Goal: Complete application form: Complete application form

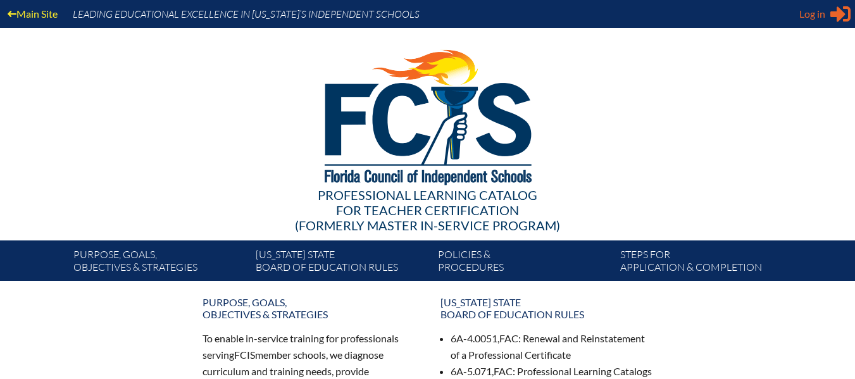
click at [820, 10] on span "Log in" at bounding box center [812, 13] width 26 height 15
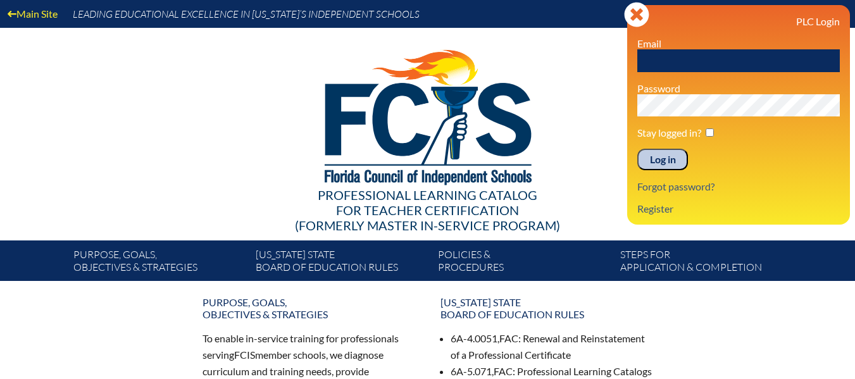
click at [728, 53] on input "text" at bounding box center [738, 60] width 202 height 23
click at [745, 187] on p "Forgot password?" at bounding box center [738, 186] width 202 height 12
click at [630, 14] on icon at bounding box center [636, 14] width 25 height 25
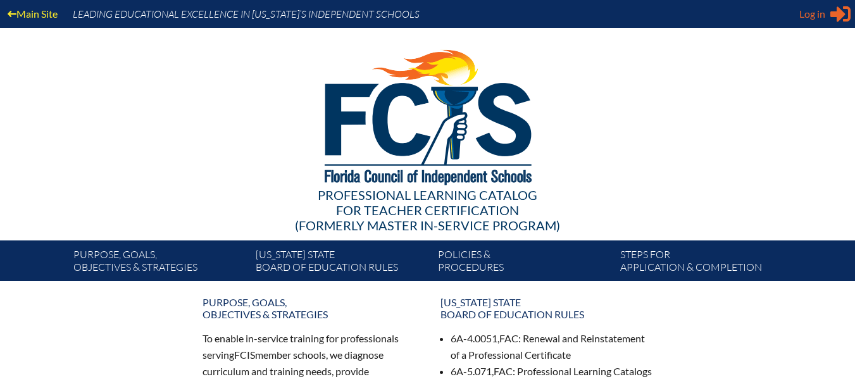
click at [816, 11] on span "Log in" at bounding box center [812, 13] width 26 height 15
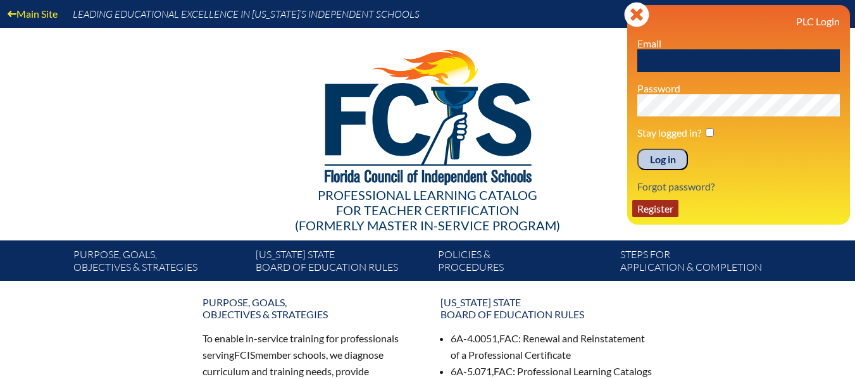
click at [654, 209] on link "Register" at bounding box center [655, 208] width 46 height 17
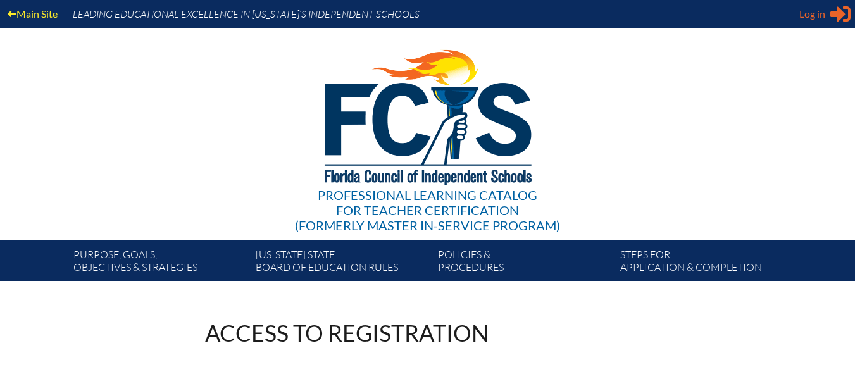
click at [812, 15] on span "Log in" at bounding box center [812, 13] width 26 height 15
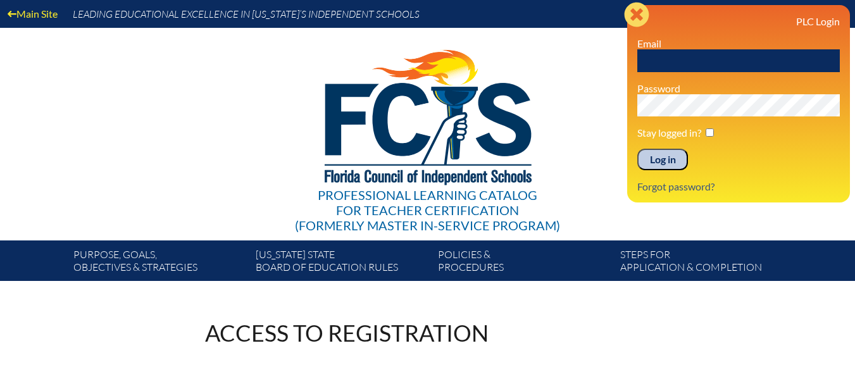
click at [635, 8] on icon at bounding box center [636, 14] width 25 height 25
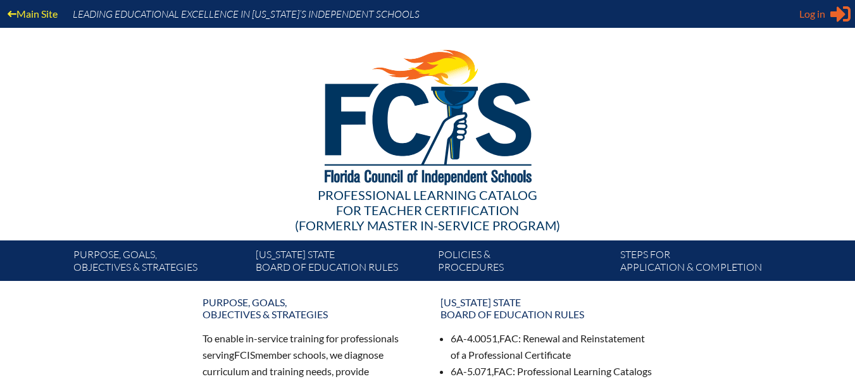
click at [810, 13] on span "Log in" at bounding box center [812, 13] width 26 height 15
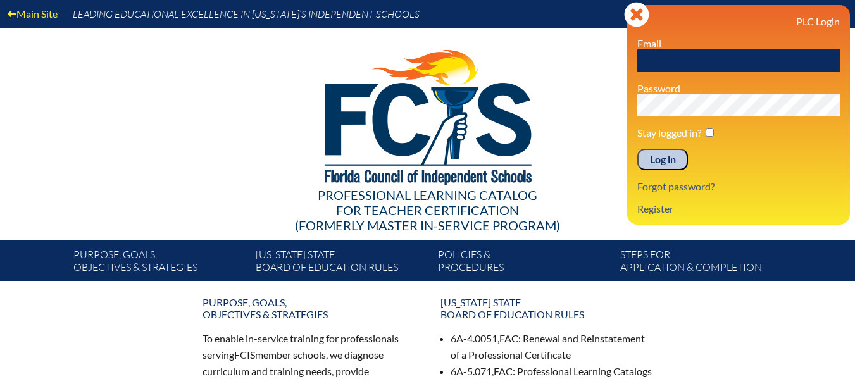
click at [738, 64] on input "text" at bounding box center [738, 60] width 202 height 23
type input "chinr@nova.edu"
click at [637, 149] on input "Log in" at bounding box center [662, 160] width 51 height 22
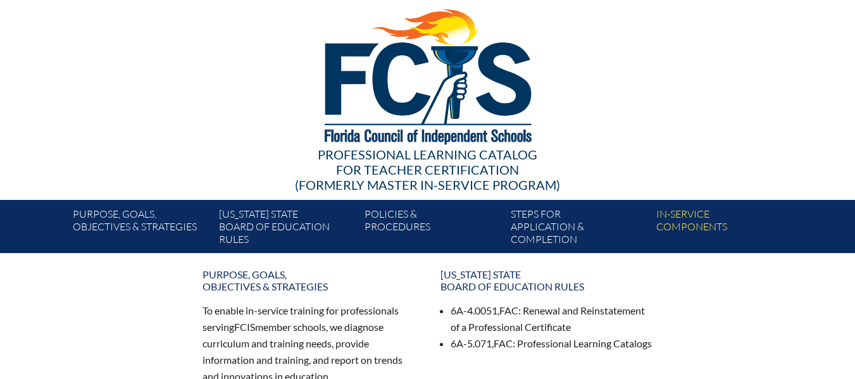
scroll to position [63, 0]
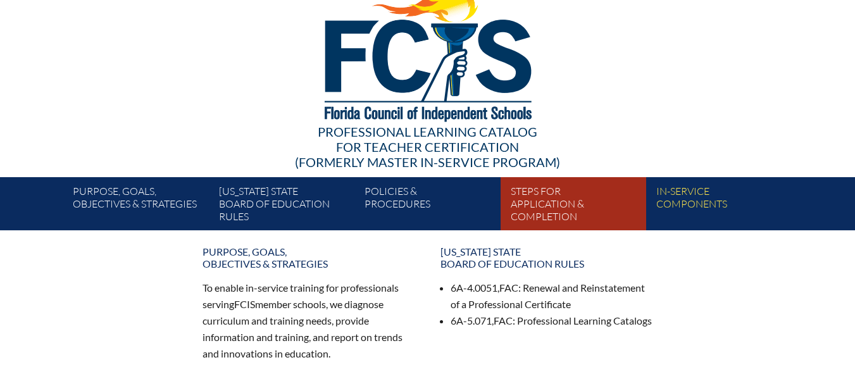
click at [556, 204] on link "Steps for application & completion" at bounding box center [579, 206] width 146 height 48
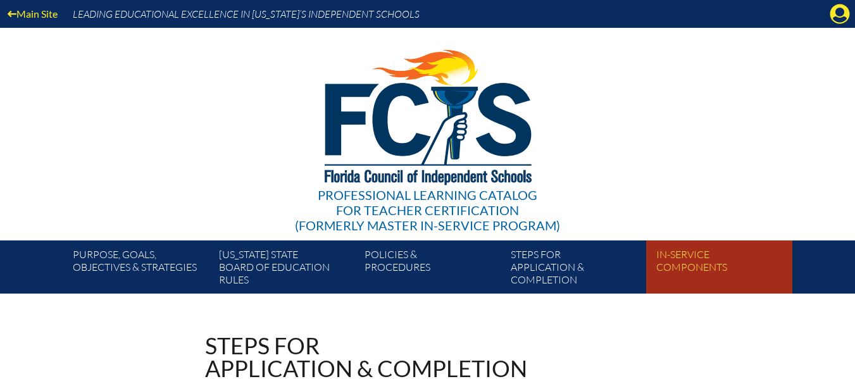
click at [703, 251] on link "In-service components" at bounding box center [724, 269] width 146 height 48
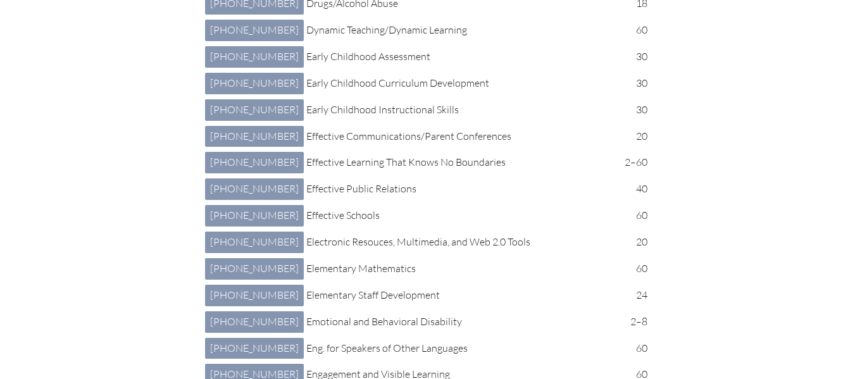
scroll to position [1708, 0]
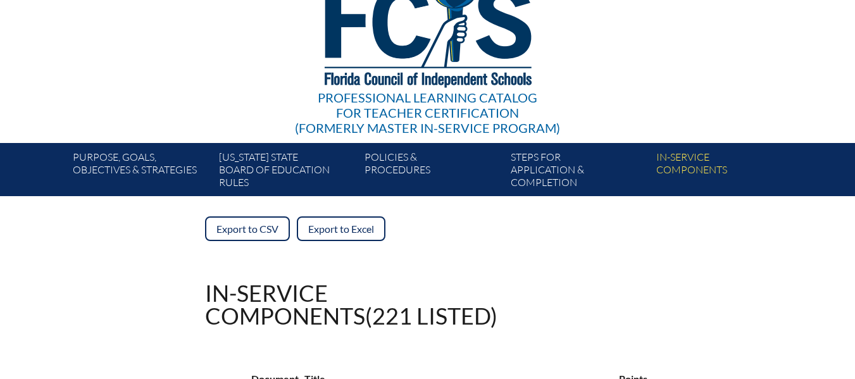
scroll to position [0, 0]
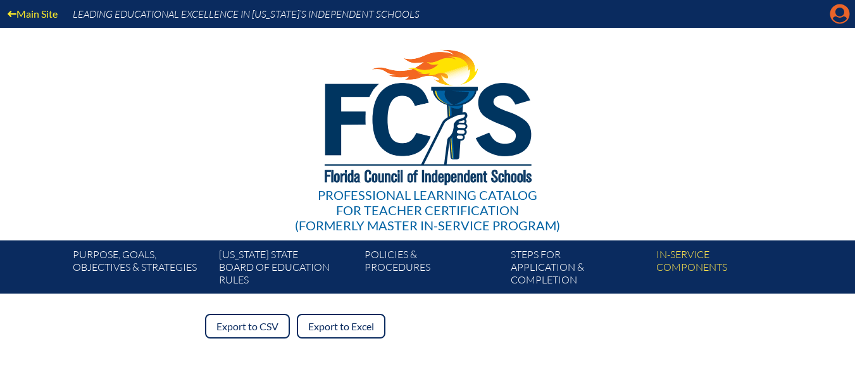
click at [837, 14] on icon "Manage account" at bounding box center [839, 14] width 20 height 20
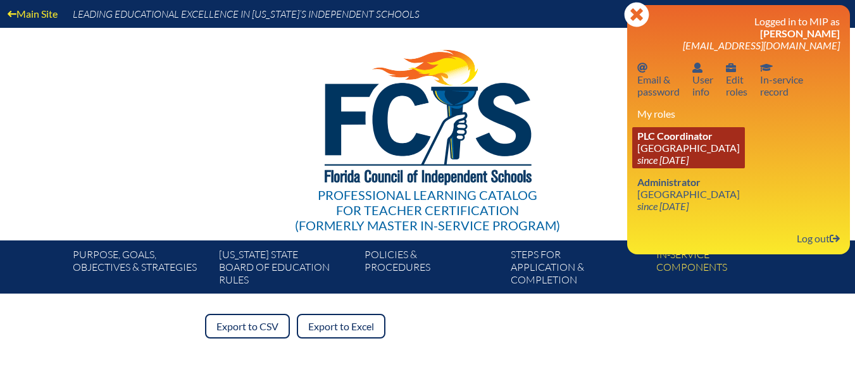
click at [684, 142] on link "PLC Coordinator NSU University School since 2020 Jun 1" at bounding box center [688, 147] width 113 height 41
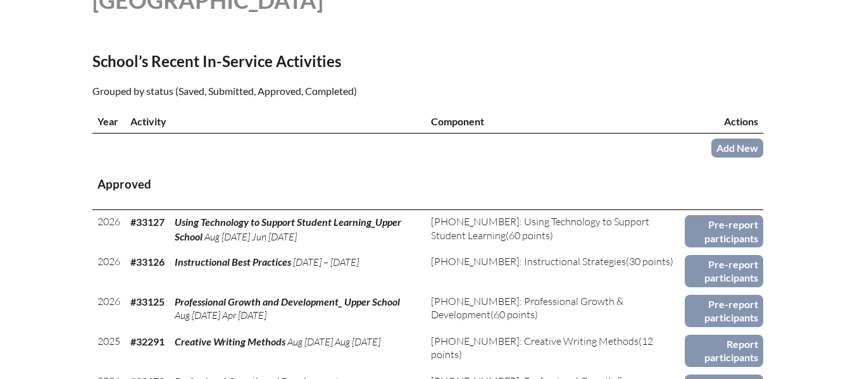
scroll to position [380, 0]
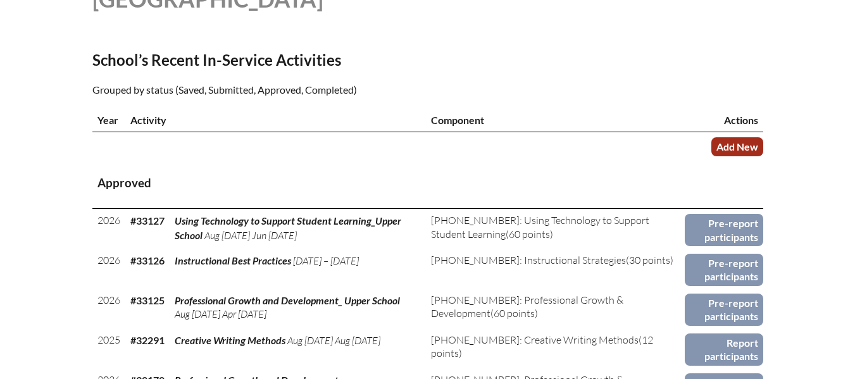
click at [740, 142] on link "Add New" at bounding box center [737, 146] width 52 height 18
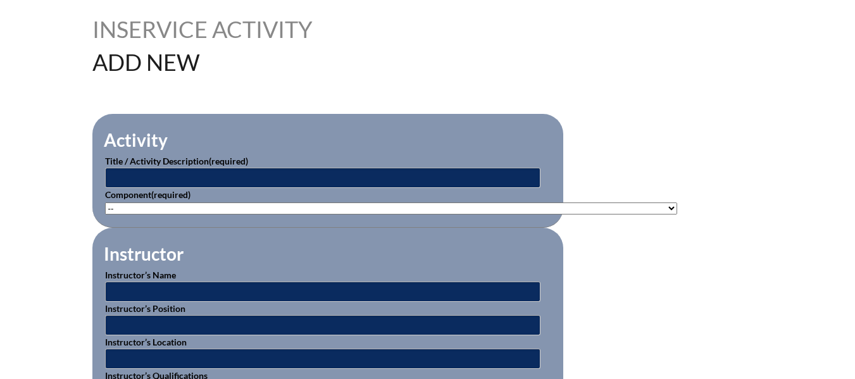
scroll to position [380, 0]
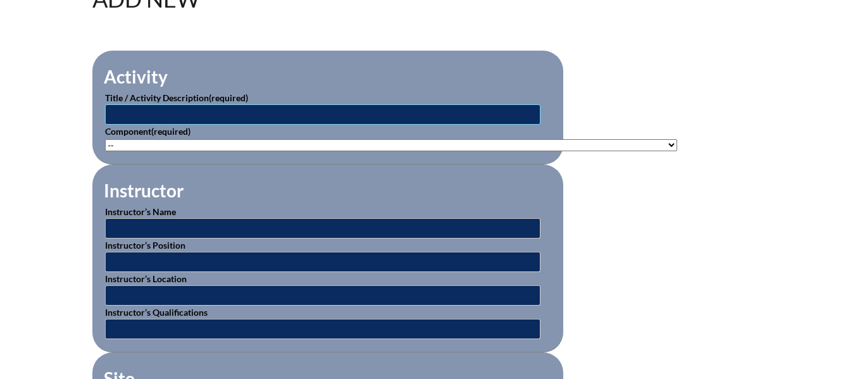
click at [344, 115] on input "text" at bounding box center [322, 114] width 435 height 20
click at [342, 140] on select"]"] "-- 1-000-001: Appropriate Art Activities 1-000-002: Concept and Art Process for…" at bounding box center [391, 145] width 572 height 12
select select"]"] "20402"
click at [105, 139] on select"]"] "-- 1-000-001: Appropriate Art Activities 1-000-002: Concept and Art Process for…" at bounding box center [391, 145] width 572 height 12
click at [240, 111] on input "text" at bounding box center [322, 114] width 435 height 20
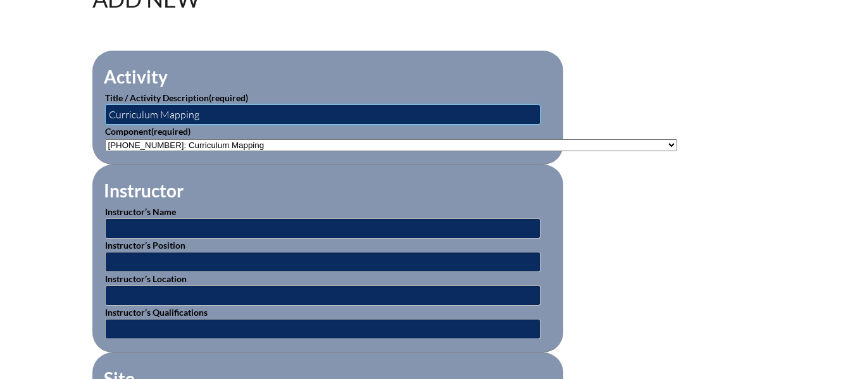
type input "Curriculum Mapping"
drag, startPoint x: 259, startPoint y: 116, endPoint x: 97, endPoint y: 115, distance: 162.0
click at [97, 115] on fieldset "Activity Title / Activity Description (required) Curriculum Mapping Component (…" at bounding box center [327, 108] width 471 height 114
paste input "Curriculum Mapping for Instructional Alignment – Phase One"
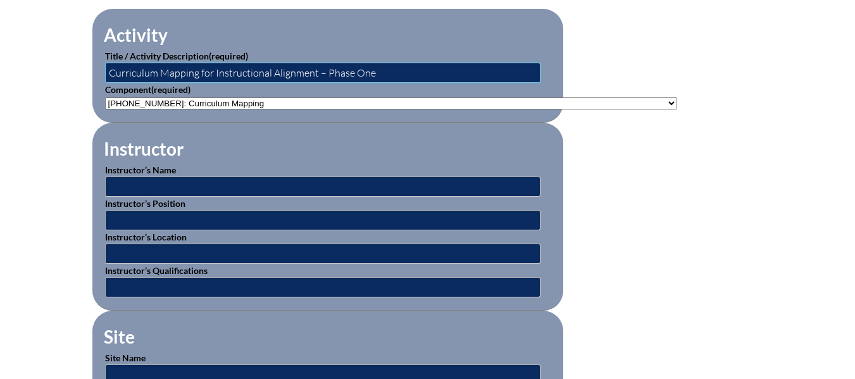
scroll to position [443, 0]
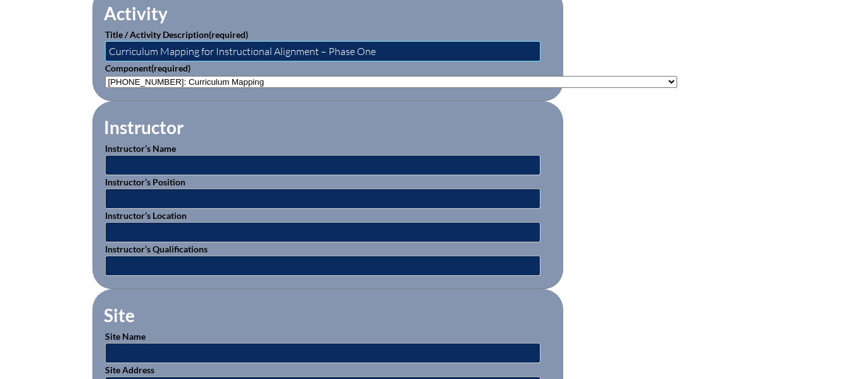
type input "Curriculum Mapping for Instructional Alignment – Phase One"
click at [278, 157] on input "text" at bounding box center [322, 165] width 435 height 20
type input "Dr. Kaiyal"
click at [257, 190] on input "text" at bounding box center [322, 199] width 435 height 20
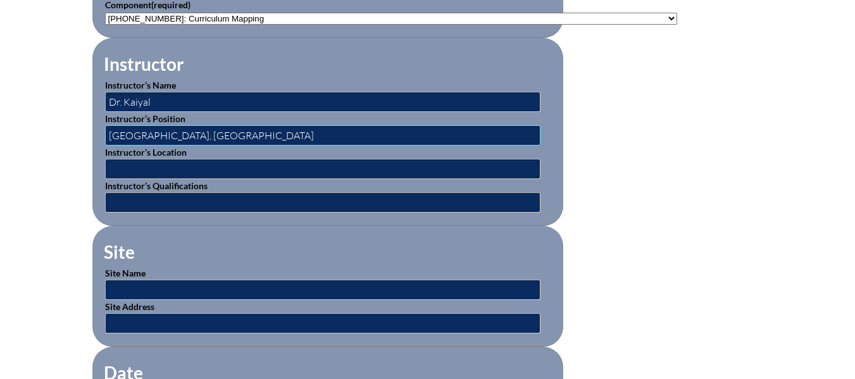
scroll to position [569, 0]
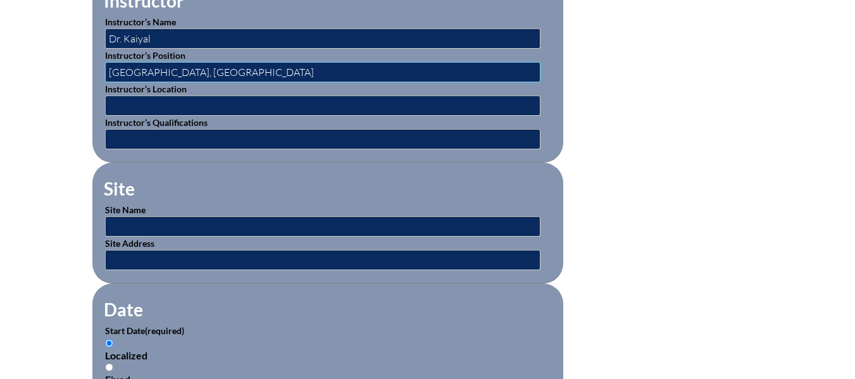
type input "NSU University School, Middle School"
click at [203, 218] on input "text" at bounding box center [322, 226] width 435 height 20
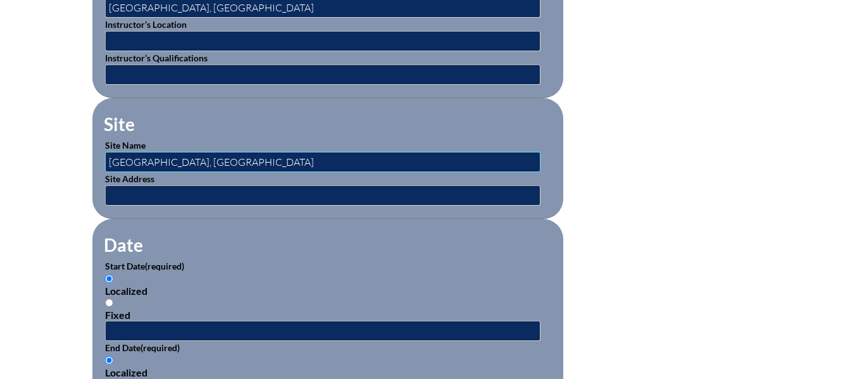
scroll to position [696, 0]
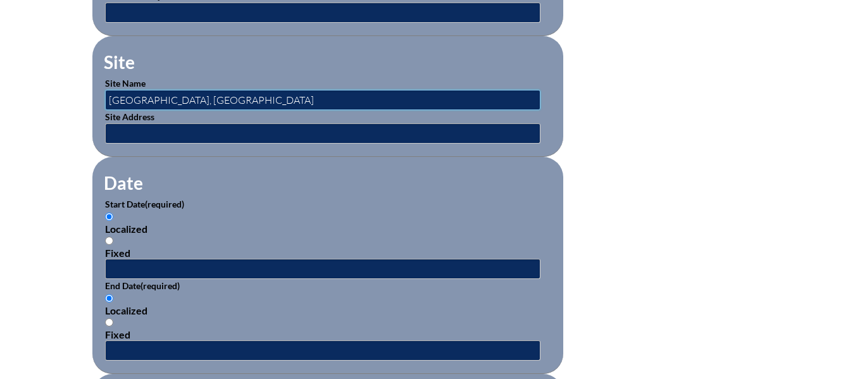
type input "NSU University School, Middle School"
click at [177, 259] on input "text" at bounding box center [322, 269] width 435 height 20
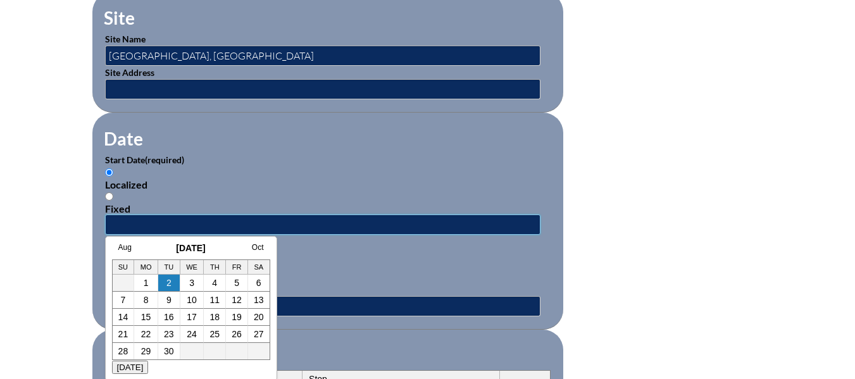
scroll to position [759, 0]
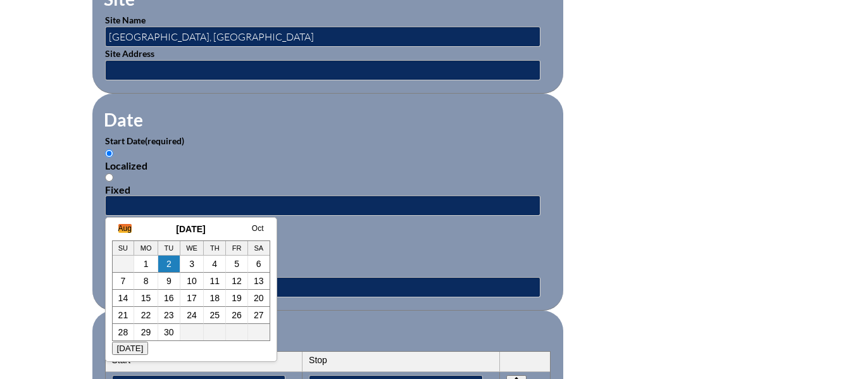
click at [129, 231] on link "Aug" at bounding box center [124, 228] width 13 height 9
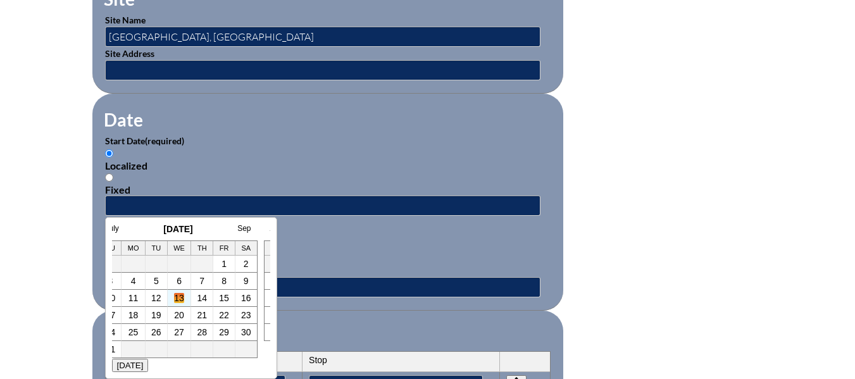
click at [178, 297] on link "13" at bounding box center [179, 298] width 10 height 10
type input "2025-08-13 1:04 PM"
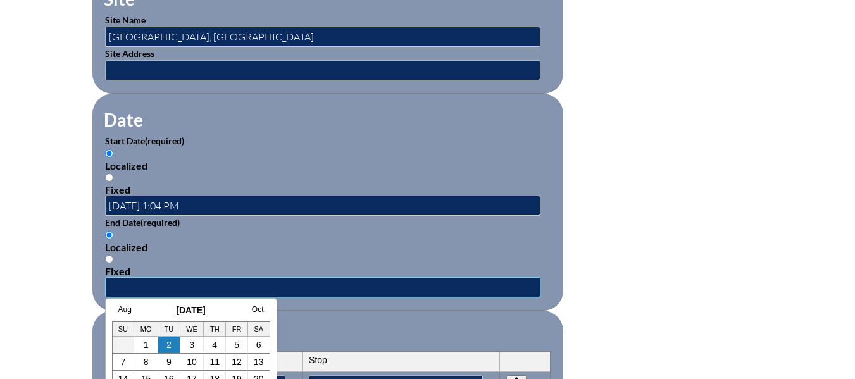
click at [136, 278] on input "text" at bounding box center [322, 287] width 435 height 20
click at [263, 309] on link "Oct" at bounding box center [258, 309] width 12 height 9
click at [263, 309] on link "Nov" at bounding box center [256, 309] width 13 height 9
click at [263, 309] on link "Dec" at bounding box center [256, 309] width 13 height 9
click at [263, 309] on link "Jan" at bounding box center [257, 309] width 12 height 9
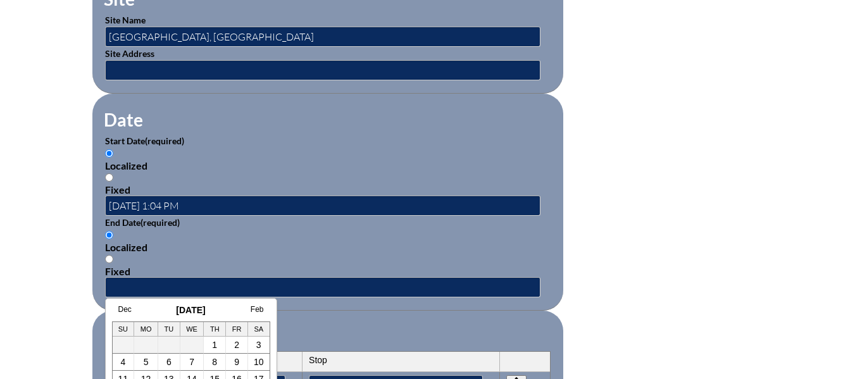
click at [263, 309] on link "Feb" at bounding box center [257, 309] width 13 height 9
click at [261, 307] on link "Mar" at bounding box center [257, 309] width 13 height 9
click at [261, 307] on link "Apr" at bounding box center [258, 309] width 12 height 9
click at [261, 307] on link "May" at bounding box center [256, 309] width 15 height 9
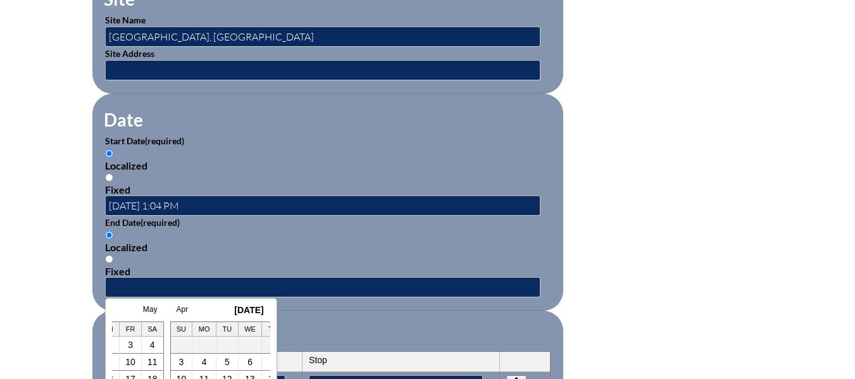
scroll to position [0, 1316]
click at [833, 230] on div "Inservice Activity Add New Activity Title / Activity Description (required) Cur…" at bounding box center [427, 168] width 855 height 1187
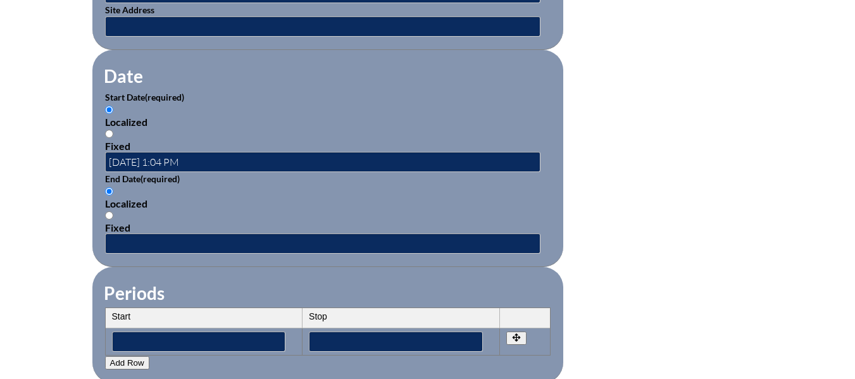
scroll to position [822, 0]
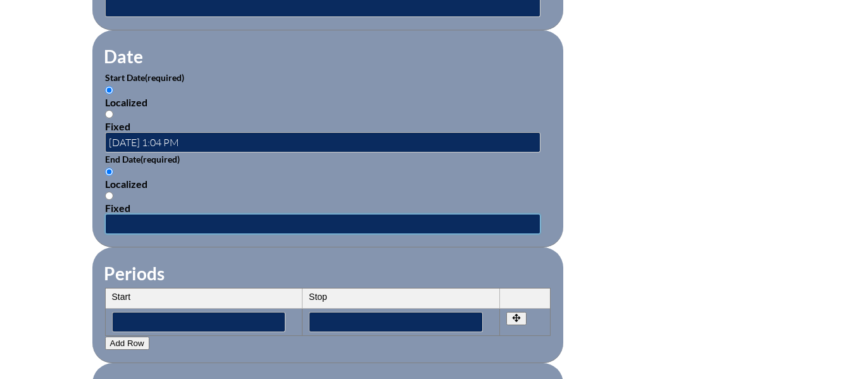
click at [202, 214] on input "text" at bounding box center [322, 224] width 435 height 20
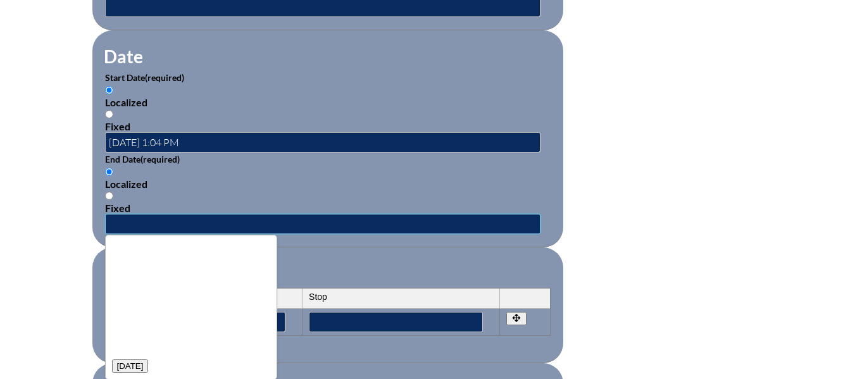
scroll to position [0, 0]
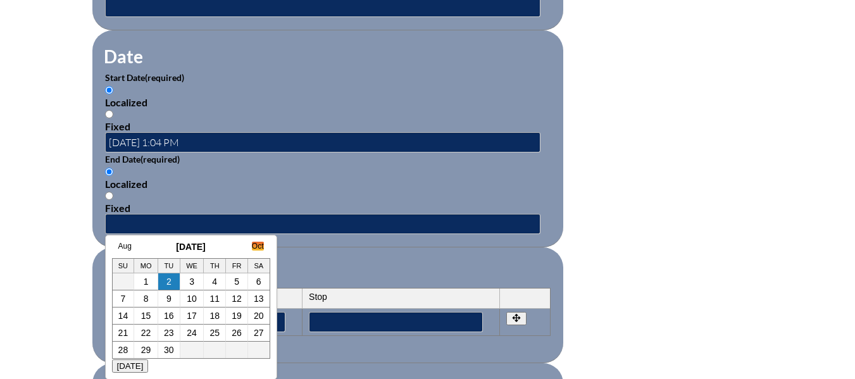
click at [260, 247] on link "Oct" at bounding box center [258, 246] width 12 height 9
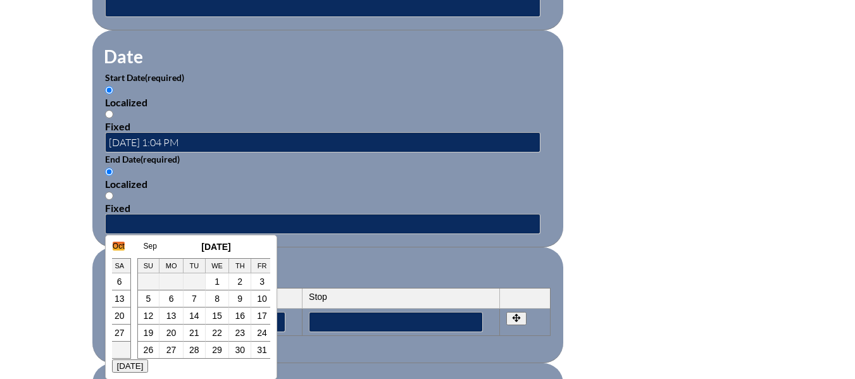
click at [260, 247] on div "Sep October 2025 Nov" at bounding box center [216, 247] width 158 height 10
click at [260, 247] on link "Nov" at bounding box center [256, 246] width 13 height 9
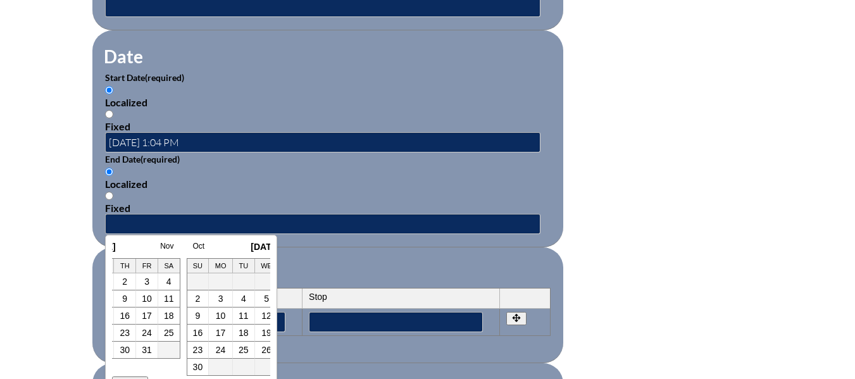
click at [260, 247] on div "Oct November 2025 Dec" at bounding box center [266, 247] width 158 height 10
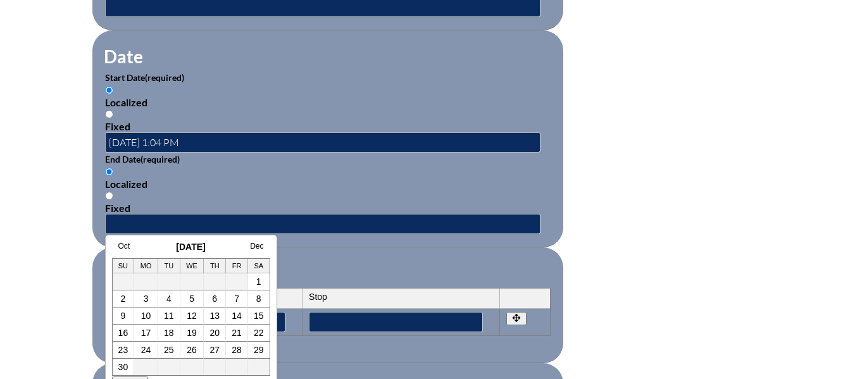
click at [260, 247] on link "Dec" at bounding box center [256, 246] width 13 height 9
click at [260, 247] on link "Jan" at bounding box center [257, 246] width 12 height 9
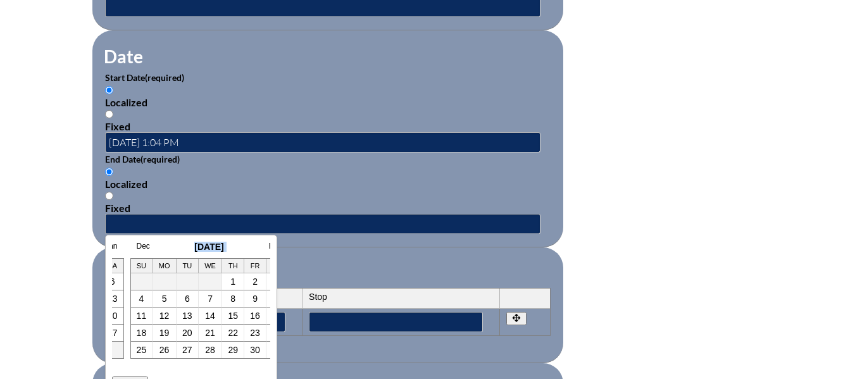
click at [260, 247] on div "Dec January 2026 Feb" at bounding box center [209, 247] width 158 height 10
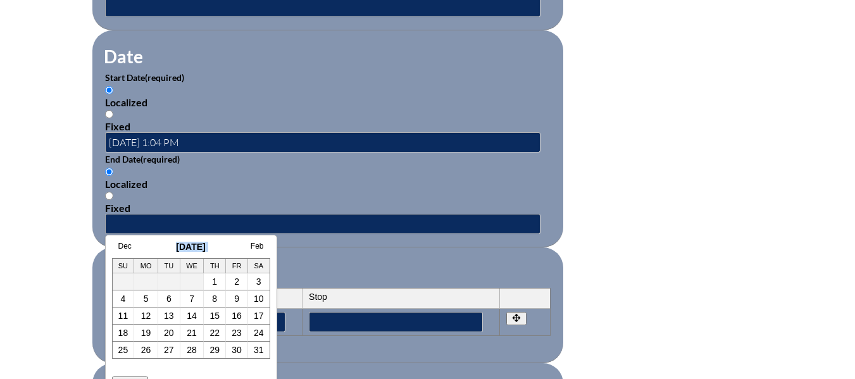
click at [260, 247] on link "Feb" at bounding box center [257, 246] width 13 height 9
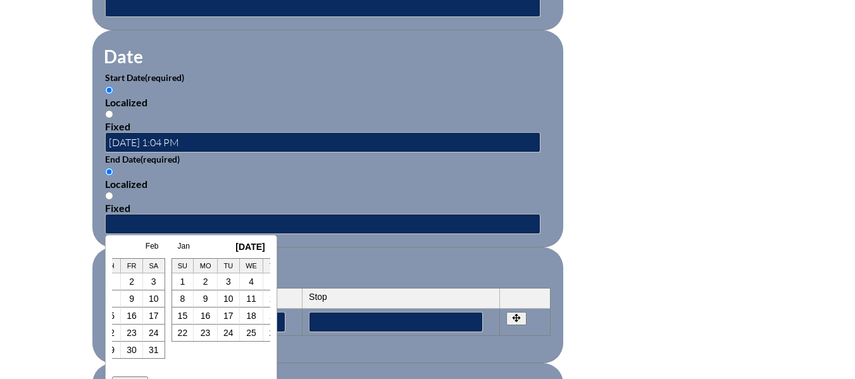
click at [260, 247] on div "Jan February 2026 Mar" at bounding box center [250, 247] width 158 height 10
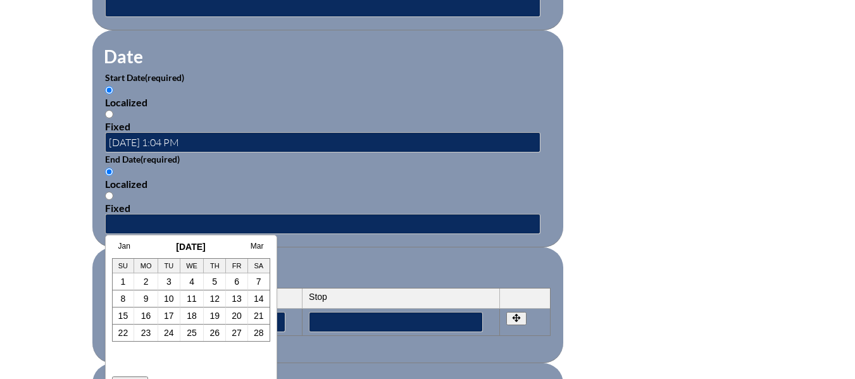
click at [260, 247] on link "Mar" at bounding box center [257, 246] width 13 height 9
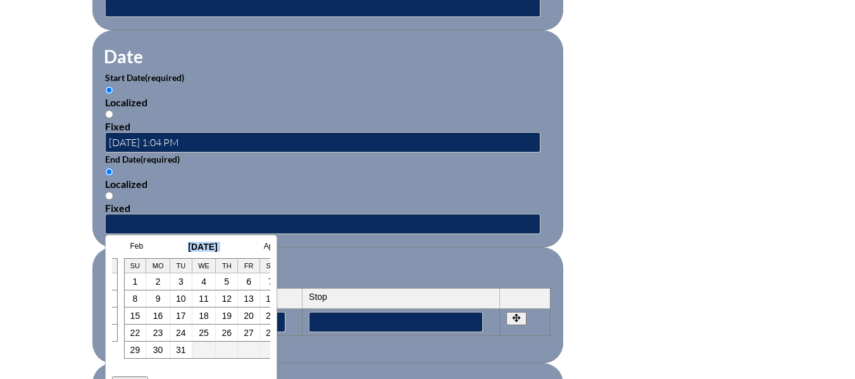
click at [260, 247] on div "Feb March 2026 Apr" at bounding box center [203, 247] width 158 height 10
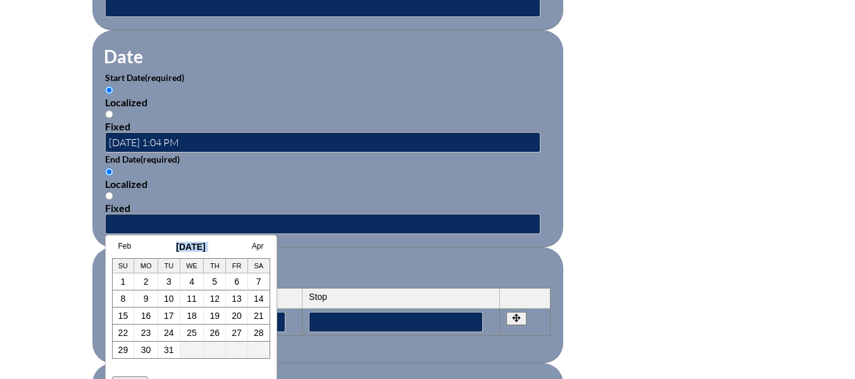
click at [260, 247] on link "Apr" at bounding box center [258, 246] width 12 height 9
click at [260, 247] on div "Mar April 2026 May" at bounding box center [191, 247] width 158 height 10
click at [260, 247] on link "May" at bounding box center [256, 246] width 15 height 9
click at [237, 329] on link "22" at bounding box center [237, 333] width 10 height 10
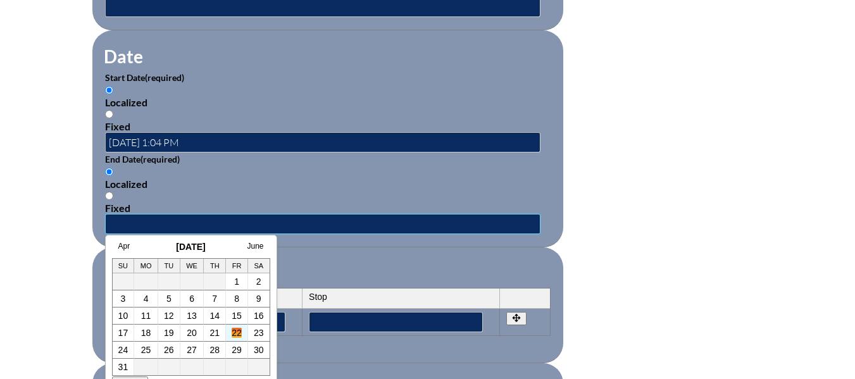
type input "2026-05-22 1:05 PM"
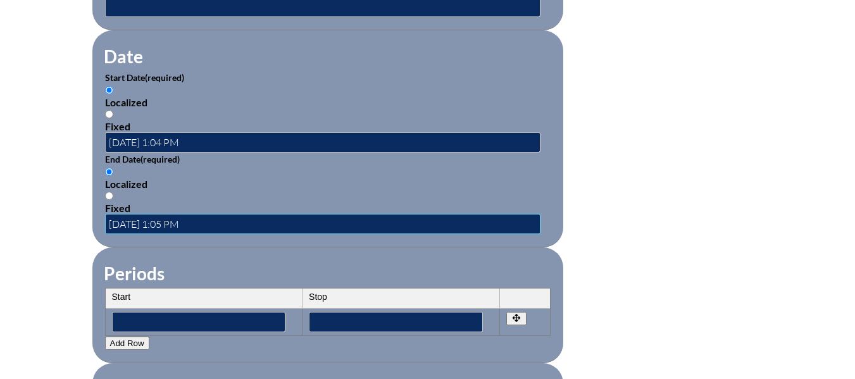
scroll to position [0, 0]
click at [704, 178] on form "Activity Title / Activity Description (required) Curriculum Mapping for Instruc…" at bounding box center [427, 153] width 671 height 1091
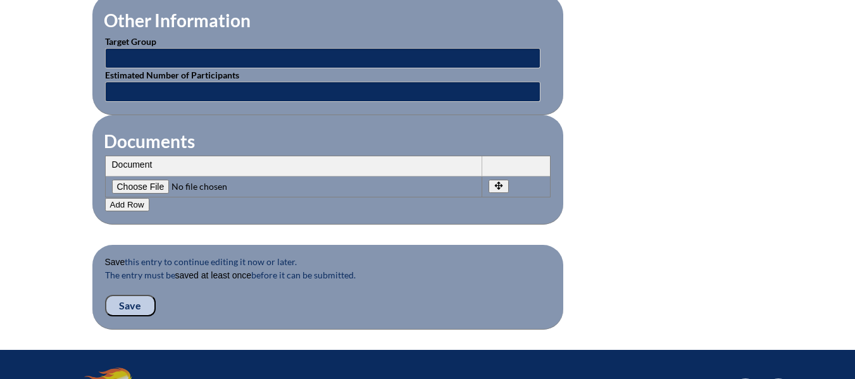
scroll to position [1202, 0]
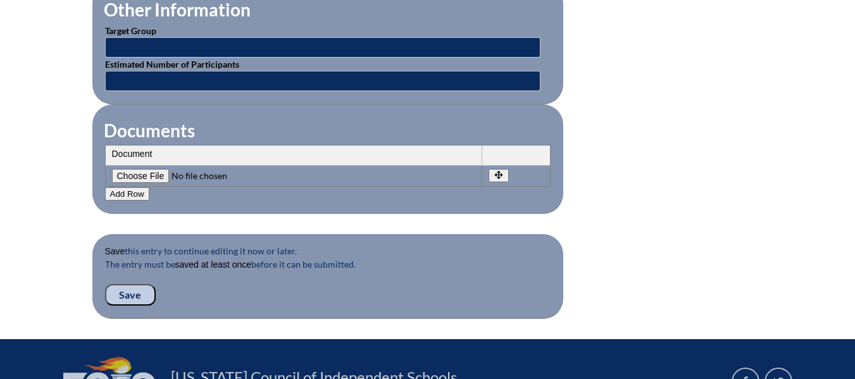
click at [149, 169] on input"] "file" at bounding box center [198, 176] width 172 height 14
click at [145, 169] on input"] "file" at bounding box center [198, 176] width 172 height 14
type input"] "C:\fakepath\Curriculum_Mapping_for_Instructional_Alignment_Phase One.pdf"
click at [117, 285] on input "Save" at bounding box center [130, 295] width 51 height 22
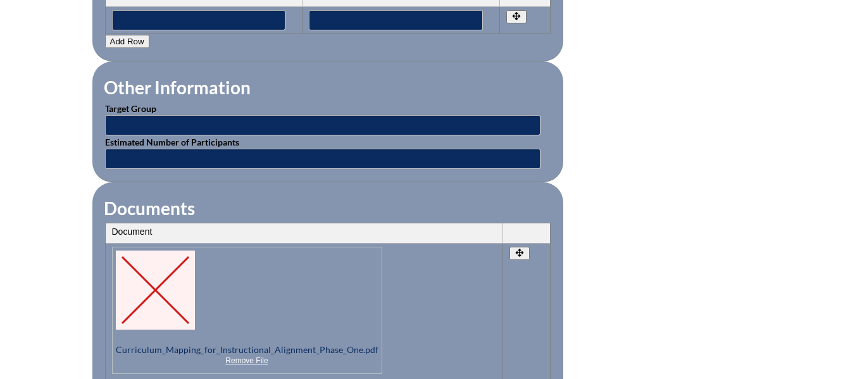
scroll to position [1202, 0]
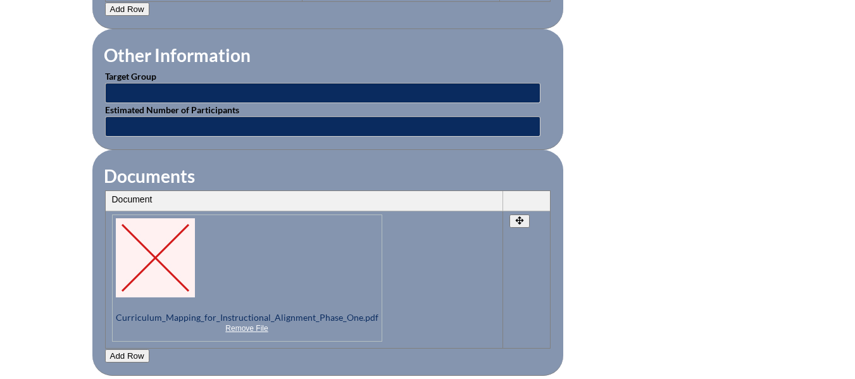
click at [483, 191] on th "Document" at bounding box center [304, 201] width 397 height 20
click at [169, 243] on img at bounding box center [155, 257] width 79 height 79
click at [237, 324] on link "Remove File" at bounding box center [247, 328] width 263 height 9
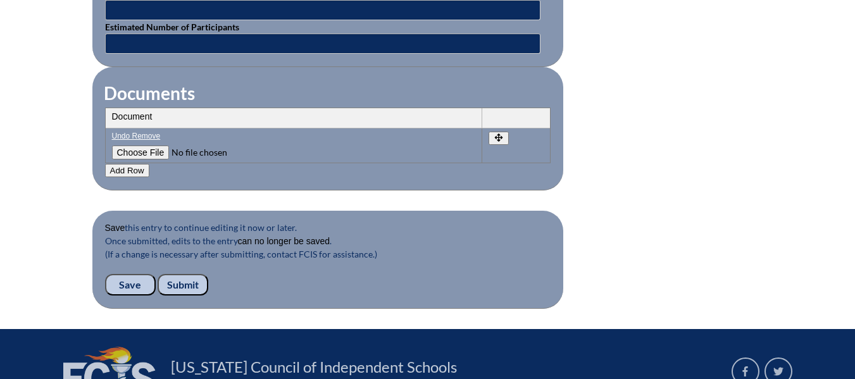
scroll to position [1329, 0]
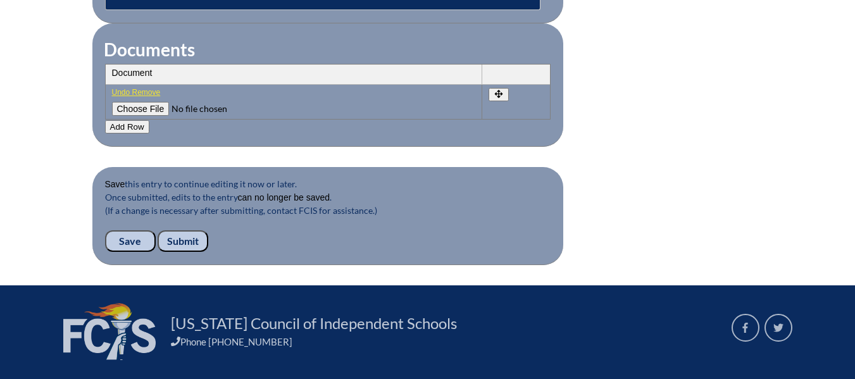
click at [152, 88] on link "Undo Remove" at bounding box center [293, 92] width 363 height 9
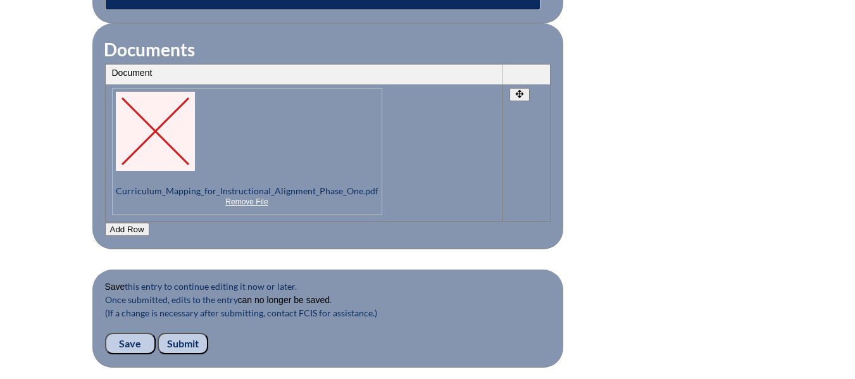
click at [189, 334] on input "Submit" at bounding box center [183, 344] width 51 height 22
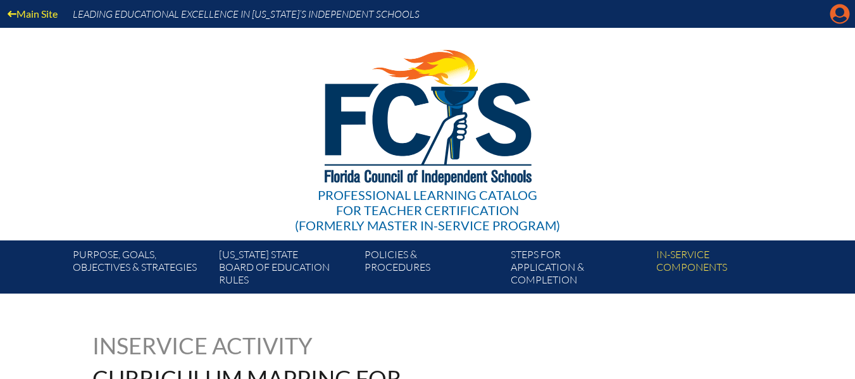
click at [842, 10] on icon "Manage account" at bounding box center [839, 14] width 20 height 20
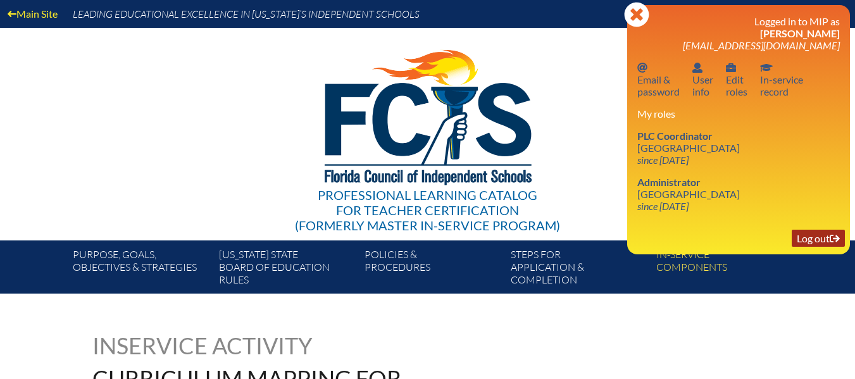
click at [800, 241] on link "Log out Log out" at bounding box center [817, 238] width 53 height 17
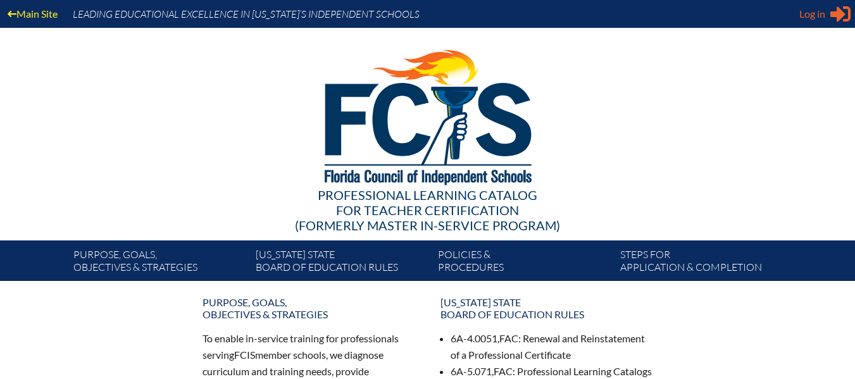
click at [823, 13] on span "Log in" at bounding box center [812, 13] width 26 height 15
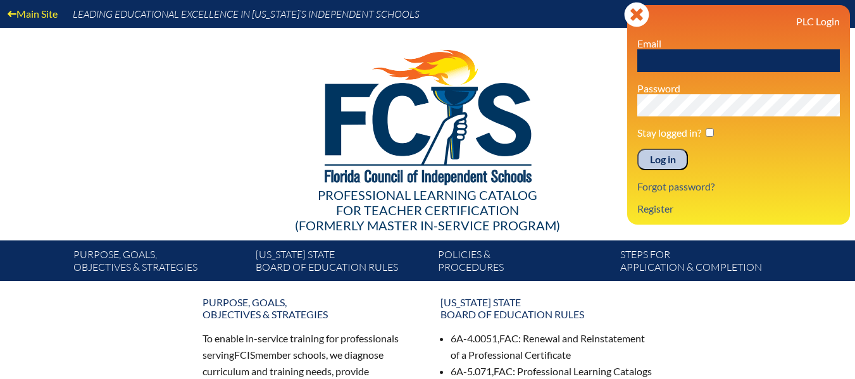
click at [747, 64] on input "text" at bounding box center [738, 60] width 202 height 23
type input "[EMAIL_ADDRESS][DOMAIN_NAME]"
click at [637, 149] on input "Log in" at bounding box center [662, 160] width 51 height 22
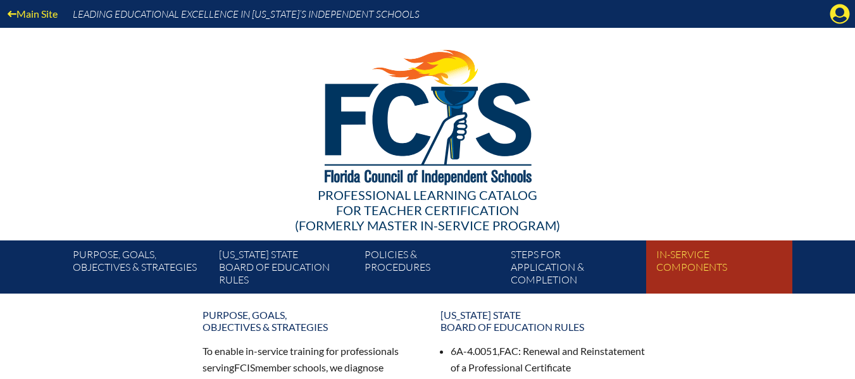
click at [690, 264] on link "In-service components" at bounding box center [724, 269] width 146 height 48
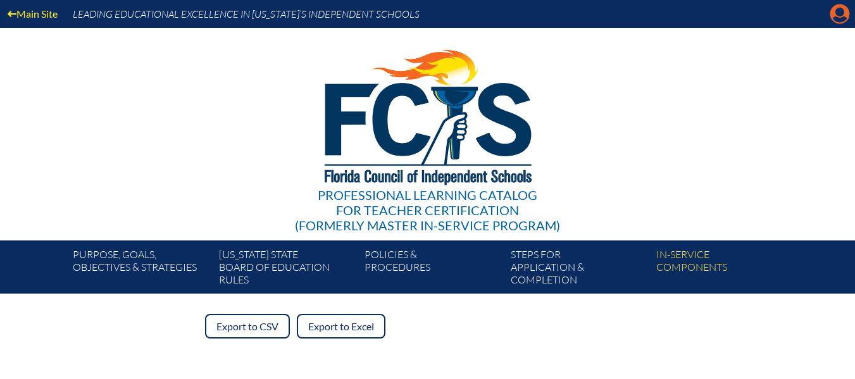
click at [842, 14] on icon "Manage account" at bounding box center [839, 14] width 20 height 20
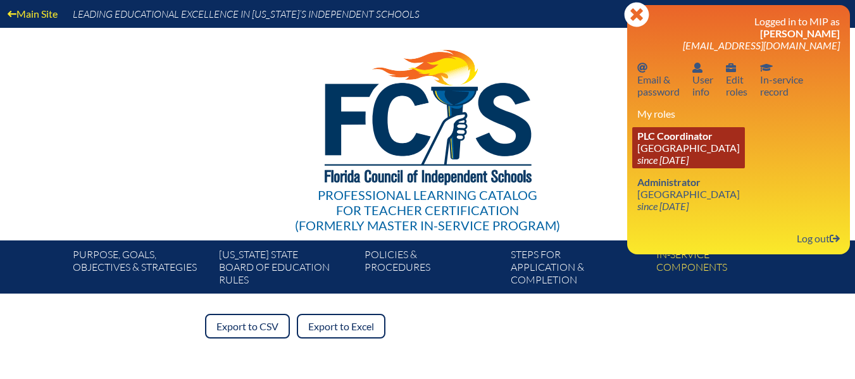
click at [676, 155] on icon "since 2020 Jun 1" at bounding box center [662, 160] width 51 height 12
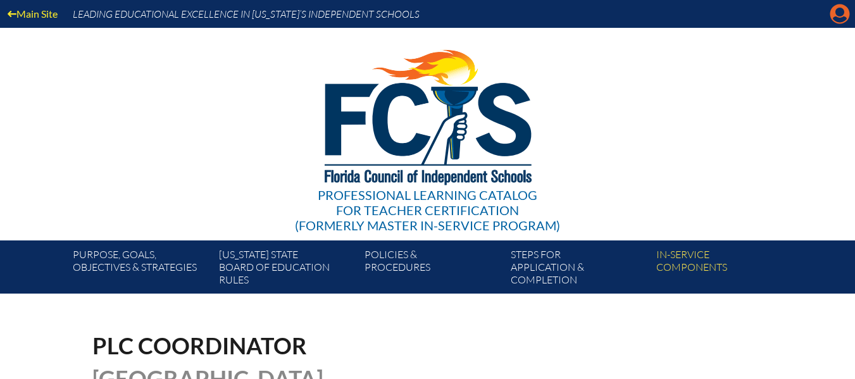
click at [841, 11] on icon "Manage account" at bounding box center [839, 14] width 20 height 20
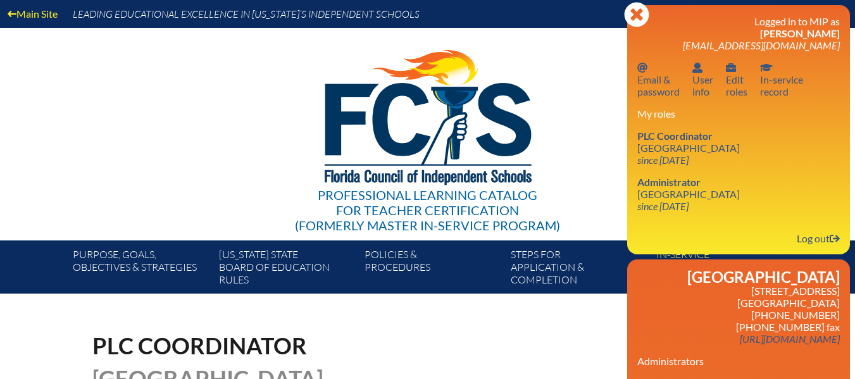
click at [604, 140] on div "Professional Learning Catalog for Teacher Certification (formerly Master In-ser…" at bounding box center [427, 134] width 769 height 213
click at [584, 214] on div "Professional Learning Catalog for Teacher Certification (formerly Master In-ser…" at bounding box center [427, 134] width 769 height 213
drag, startPoint x: 587, startPoint y: 329, endPoint x: 592, endPoint y: 323, distance: 7.2
click at [642, 6] on icon at bounding box center [636, 14] width 25 height 25
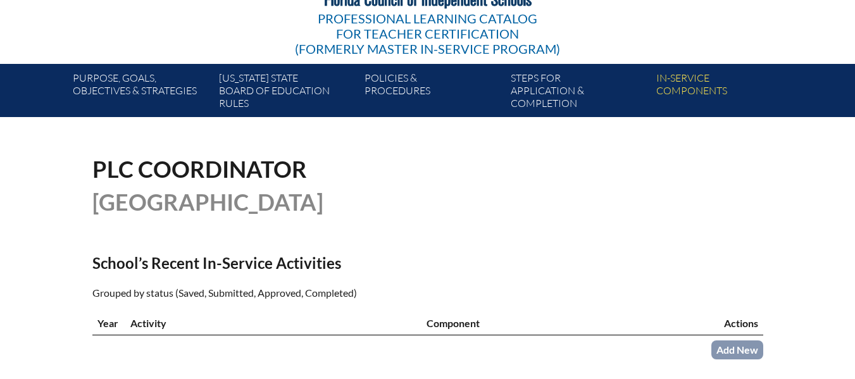
scroll to position [190, 0]
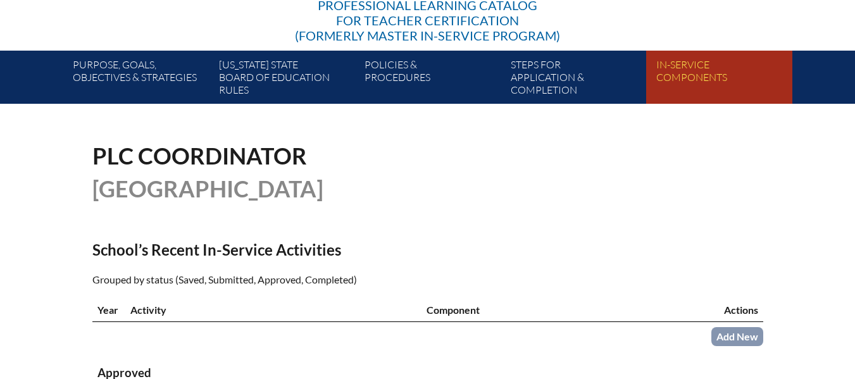
click at [693, 72] on link "In-service components" at bounding box center [724, 80] width 146 height 48
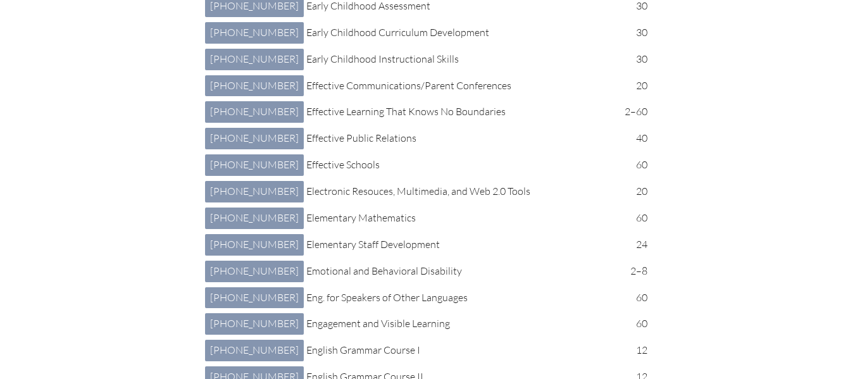
scroll to position [1620, 0]
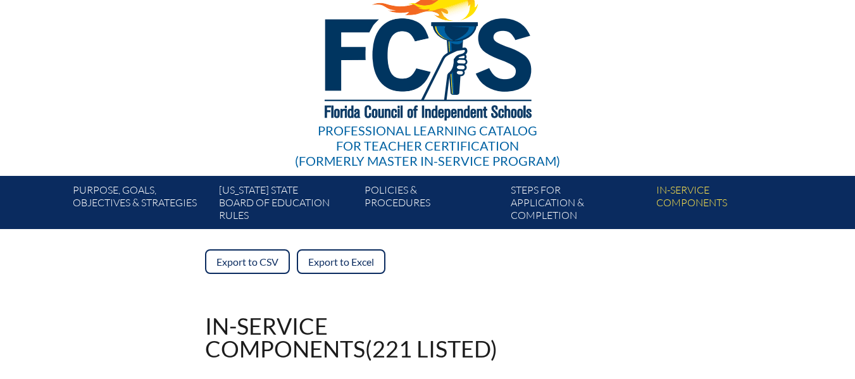
scroll to position [0, 0]
